Goal: Register for event/course

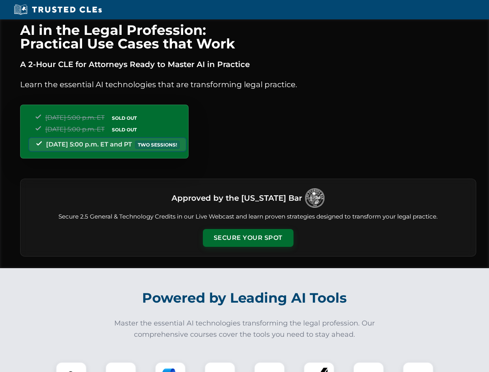
click at [248, 238] on button "Secure Your Spot" at bounding box center [248, 238] width 91 height 18
click at [71, 367] on img at bounding box center [71, 377] width 22 height 22
